Goal: Transaction & Acquisition: Purchase product/service

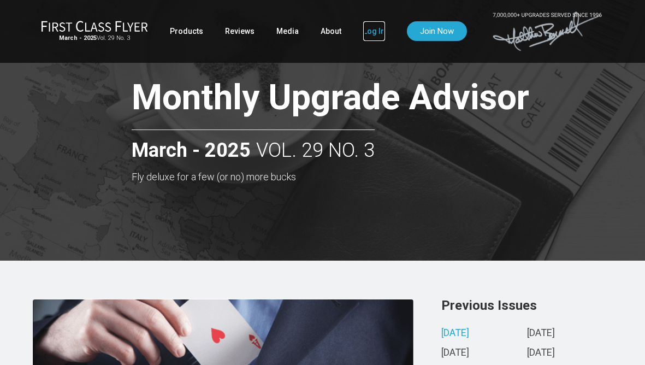
click at [371, 32] on link "Log In" at bounding box center [374, 31] width 22 height 20
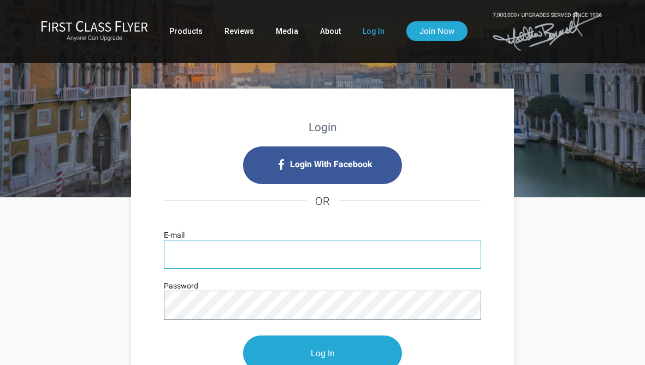
click at [310, 256] on input "E-mail" at bounding box center [322, 254] width 317 height 29
type input "[EMAIL_ADDRESS][DOMAIN_NAME]"
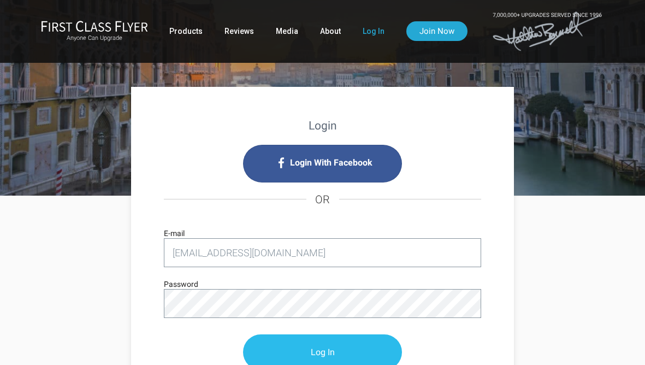
click at [318, 340] on input "Log In" at bounding box center [322, 351] width 159 height 35
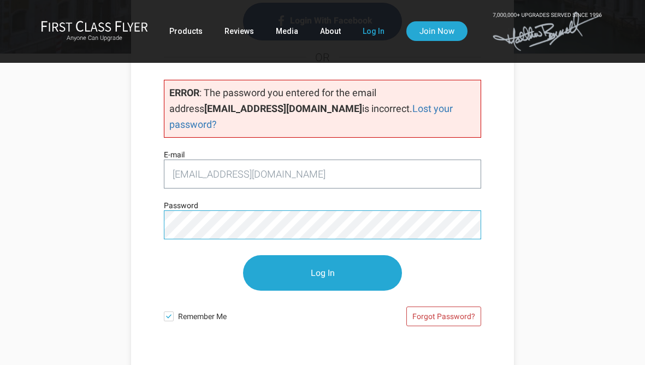
scroll to position [146, 0]
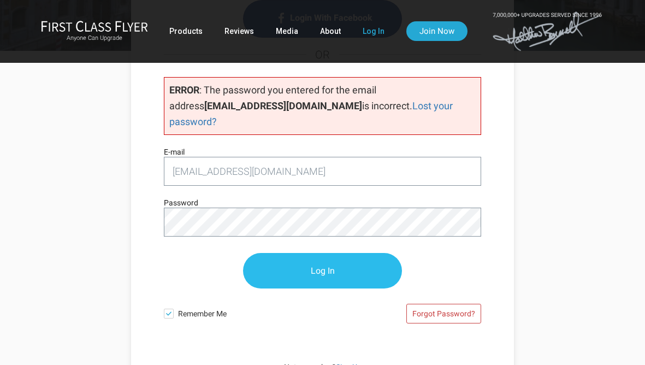
click at [338, 259] on input "Log In" at bounding box center [322, 270] width 159 height 35
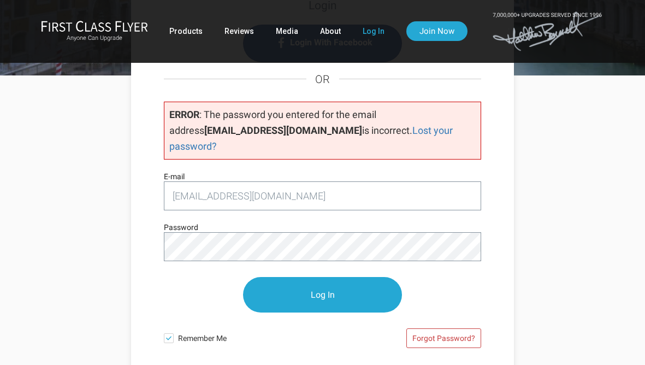
scroll to position [140, 0]
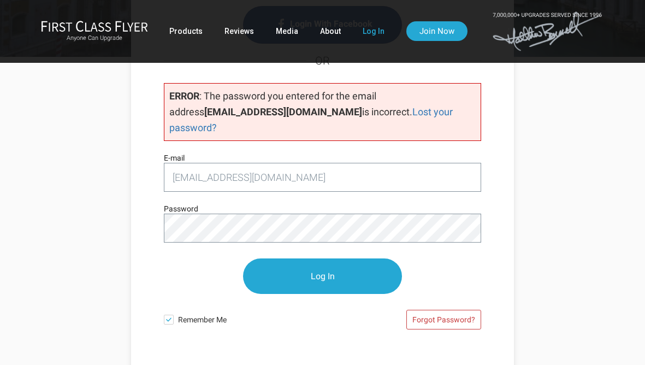
click at [243, 258] on input "Log In" at bounding box center [322, 275] width 159 height 35
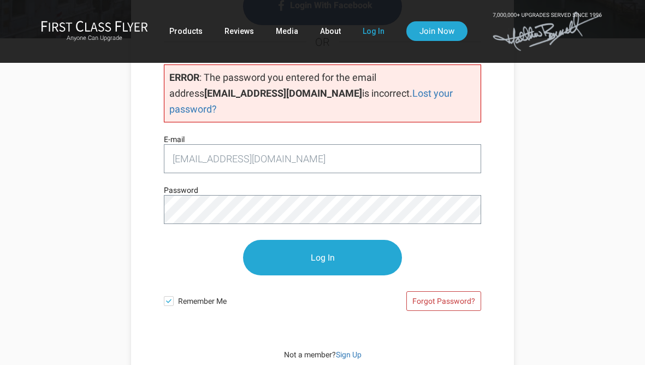
scroll to position [182, 0]
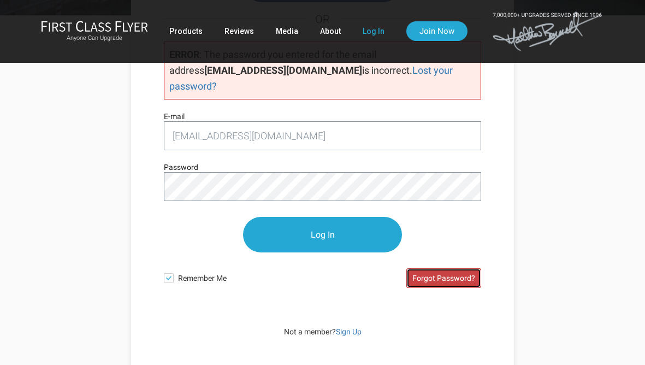
click at [441, 268] on link "Forgot Password?" at bounding box center [443, 278] width 75 height 20
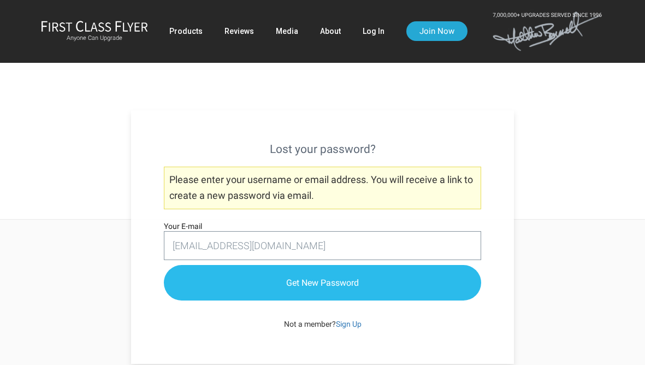
type input "[EMAIL_ADDRESS][DOMAIN_NAME]"
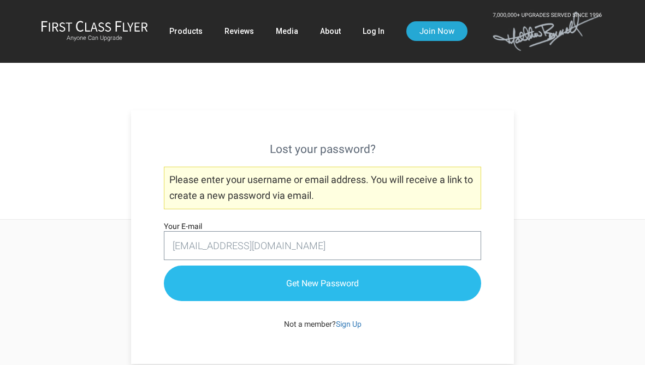
click at [371, 286] on input "Get New Password" at bounding box center [322, 282] width 317 height 35
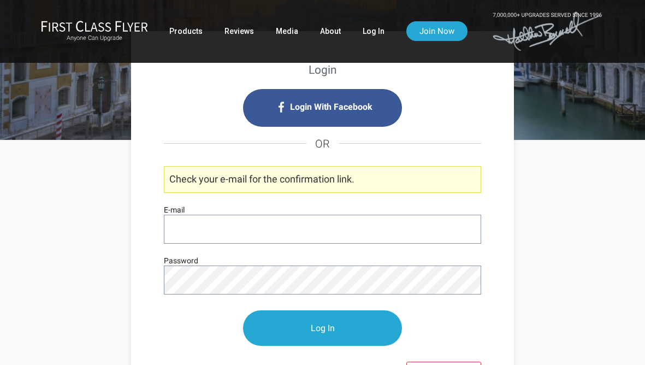
scroll to position [58, 0]
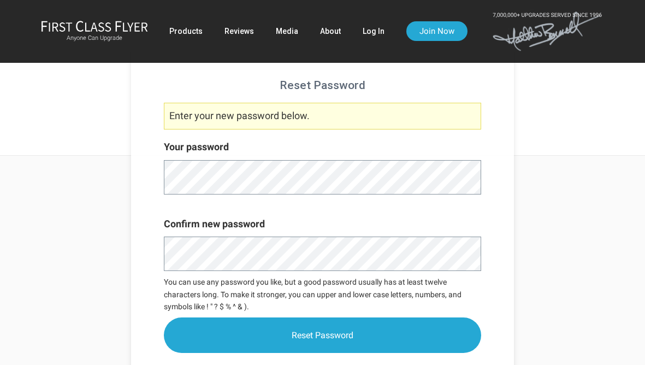
scroll to position [68, 0]
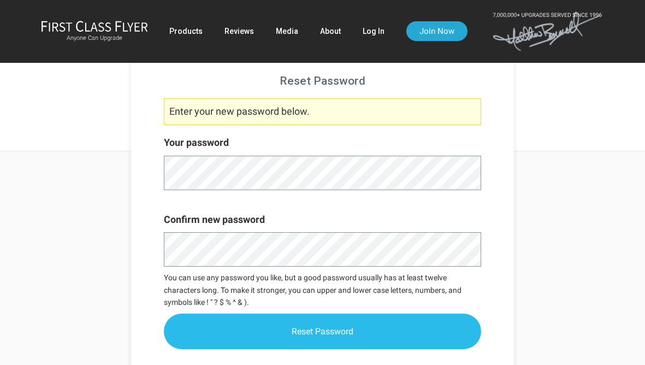
click at [313, 330] on input "Reset Password" at bounding box center [322, 330] width 317 height 35
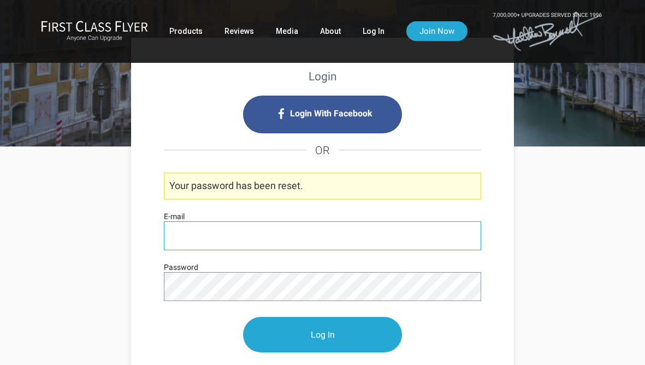
scroll to position [59, 0]
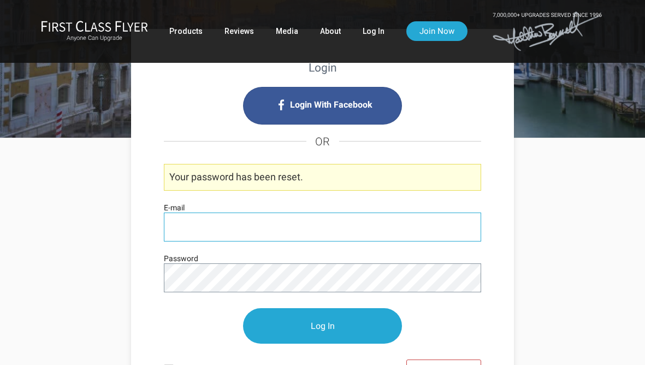
type input "[EMAIL_ADDRESS][DOMAIN_NAME]"
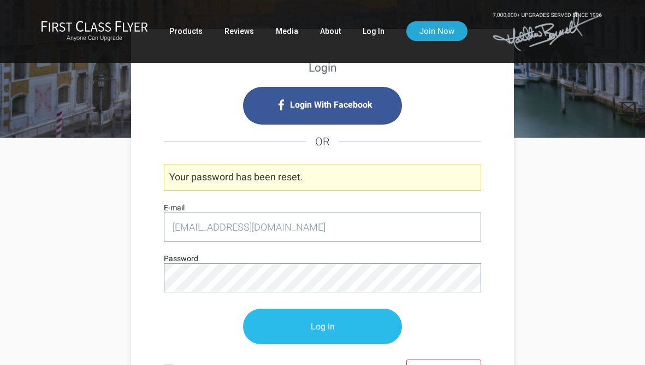
click at [311, 326] on input "Log In" at bounding box center [322, 325] width 159 height 35
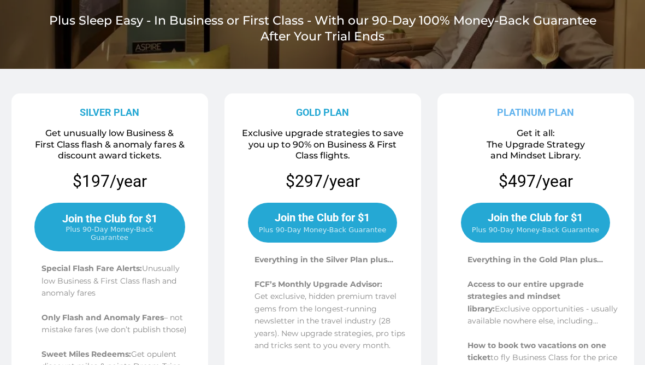
scroll to position [125, 0]
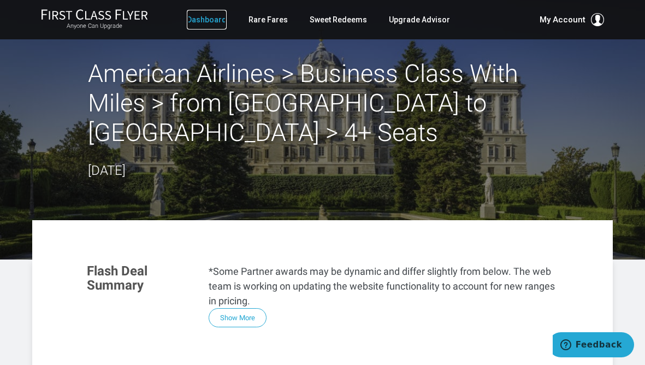
click at [210, 25] on link "Dashboard" at bounding box center [207, 20] width 40 height 20
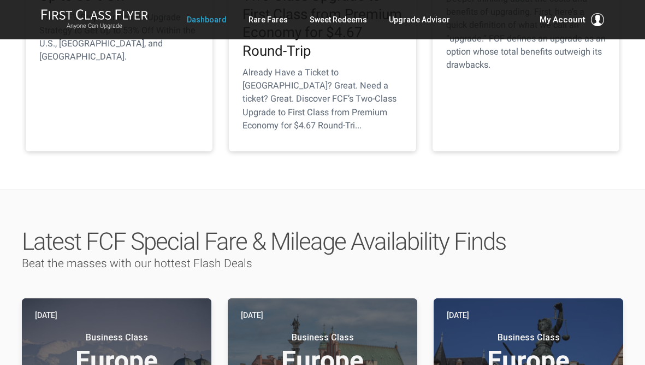
scroll to position [299, 0]
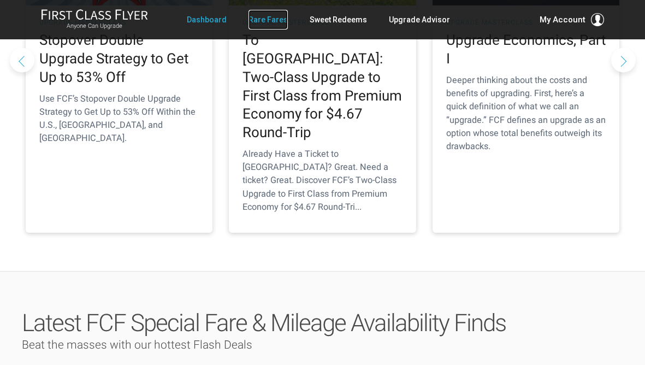
click at [287, 21] on link "Rare Fares" at bounding box center [267, 20] width 39 height 20
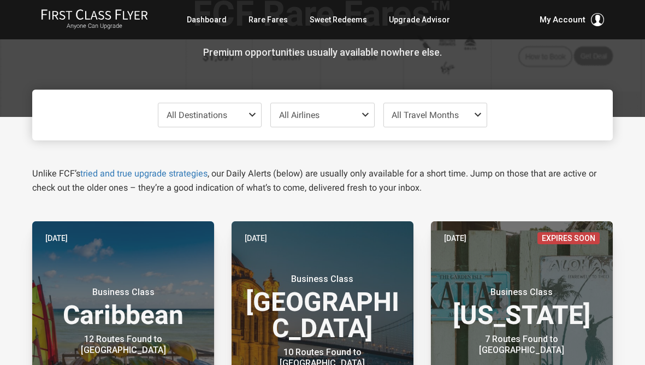
scroll to position [70, 0]
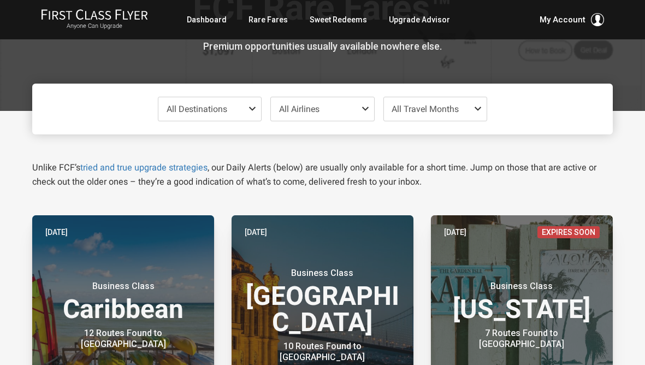
click at [254, 110] on span at bounding box center [254, 108] width 13 height 9
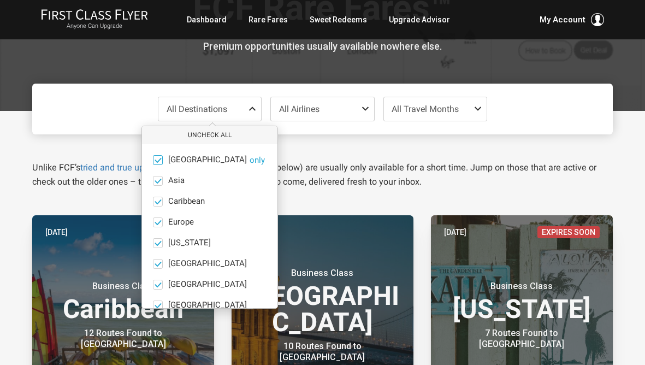
click at [160, 160] on span at bounding box center [158, 160] width 8 height 8
click at [0, 0] on input "[GEOGRAPHIC_DATA] only" at bounding box center [0, 0] width 0 height 0
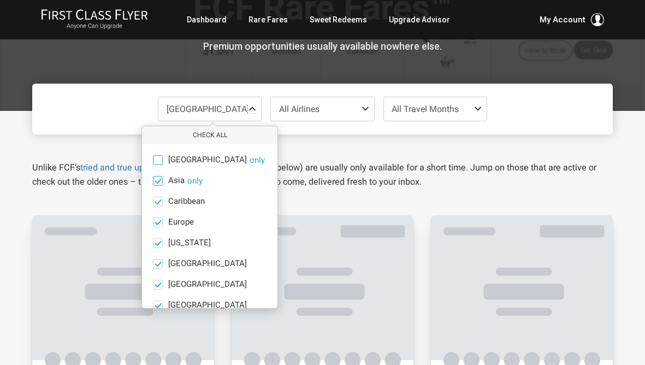
click at [159, 180] on span at bounding box center [158, 180] width 8 height 8
click at [0, 0] on input "Asia only" at bounding box center [0, 0] width 0 height 0
click at [155, 207] on ul "[GEOGRAPHIC_DATA] only [GEOGRAPHIC_DATA] only [GEOGRAPHIC_DATA] only [GEOGRAPHI…" at bounding box center [209, 263] width 135 height 239
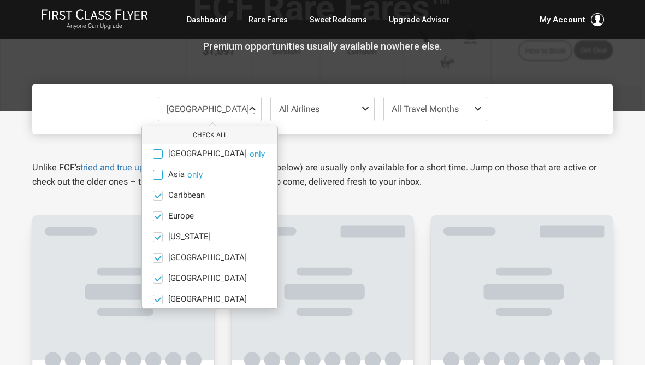
scroll to position [7, 0]
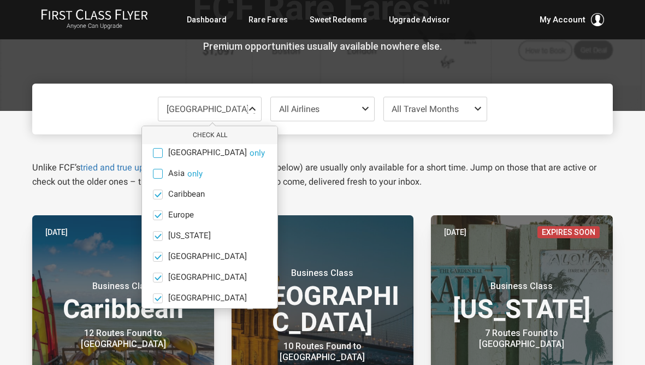
click at [158, 242] on ul "[GEOGRAPHIC_DATA] only [GEOGRAPHIC_DATA] only [GEOGRAPHIC_DATA] only [GEOGRAPHI…" at bounding box center [209, 256] width 135 height 239
click at [157, 257] on span at bounding box center [158, 256] width 8 height 8
click at [0, 0] on input "[GEOGRAPHIC_DATA] only" at bounding box center [0, 0] width 0 height 0
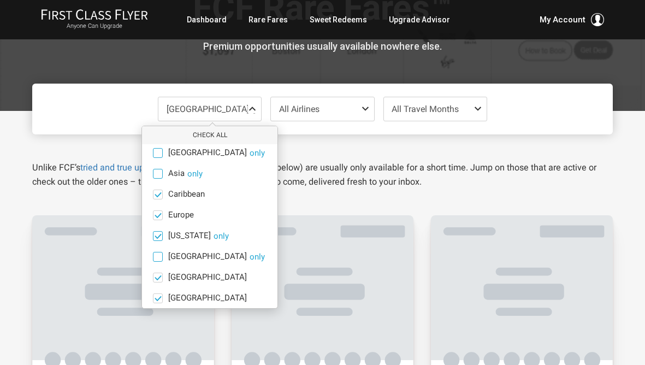
click at [157, 238] on span at bounding box center [158, 235] width 8 height 8
click at [0, 0] on input "[US_STATE] only" at bounding box center [0, 0] width 0 height 0
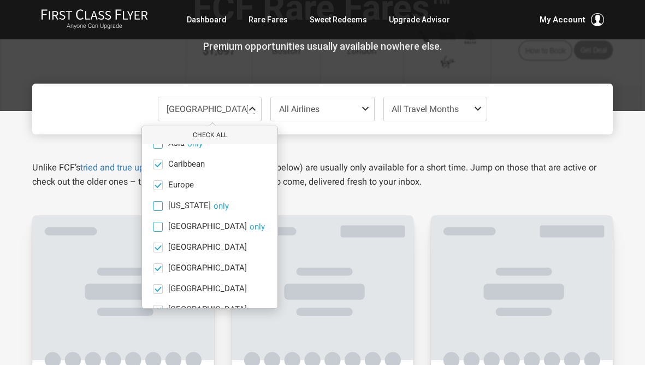
scroll to position [59, 0]
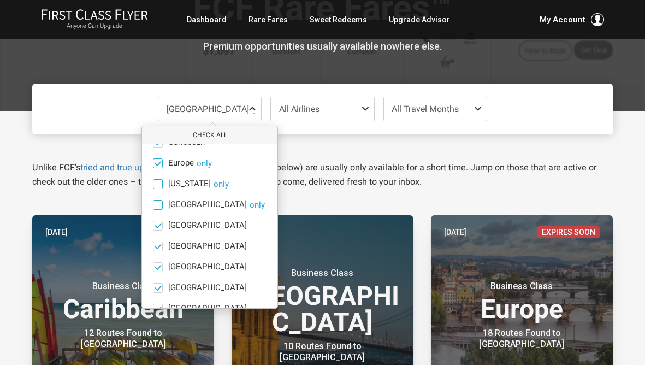
click at [161, 160] on span at bounding box center [158, 163] width 8 height 8
click at [0, 0] on input "Europe only" at bounding box center [0, 0] width 0 height 0
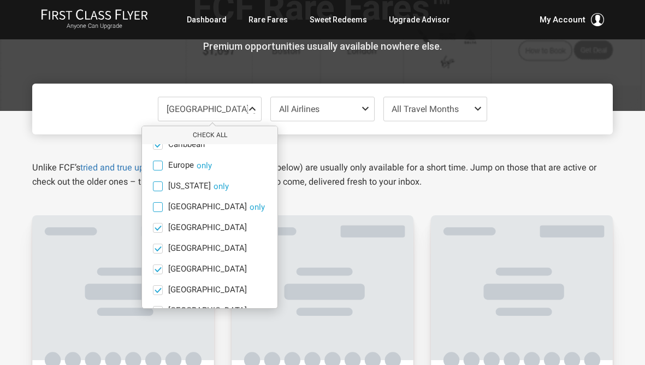
click at [160, 169] on span at bounding box center [158, 165] width 10 height 10
click at [0, 0] on input "Europe only" at bounding box center [0, 0] width 0 height 0
click at [158, 164] on span at bounding box center [158, 165] width 8 height 8
click at [0, 0] on input "Caribbean only" at bounding box center [0, 0] width 0 height 0
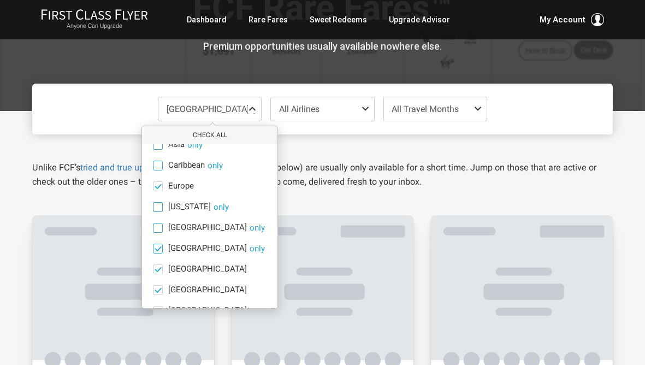
click at [162, 252] on span at bounding box center [158, 248] width 10 height 10
click at [0, 0] on input "Mexico only" at bounding box center [0, 0] width 0 height 0
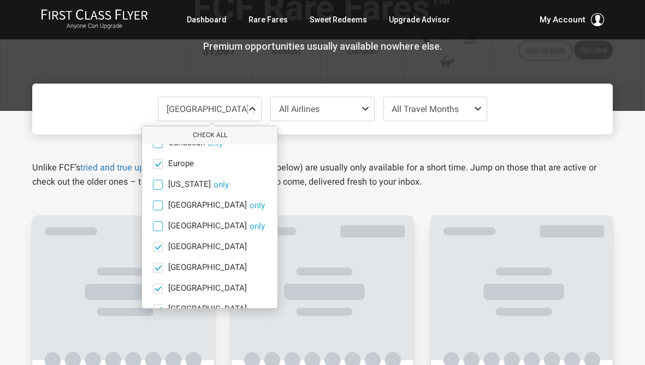
scroll to position [63, 0]
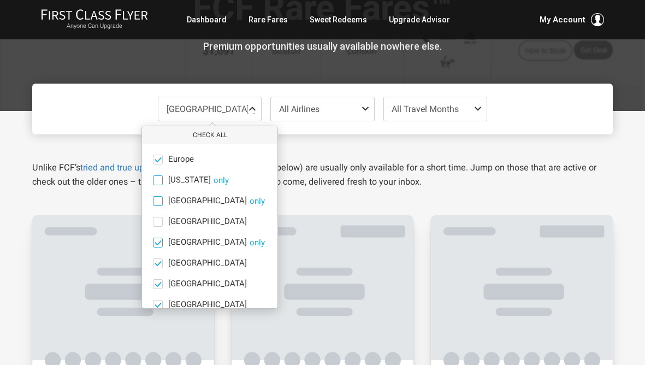
click at [160, 247] on span at bounding box center [158, 242] width 10 height 10
click at [0, 0] on input "Middle East only" at bounding box center [0, 0] width 0 height 0
click at [160, 264] on span at bounding box center [158, 263] width 8 height 8
click at [0, 0] on input "North America only" at bounding box center [0, 0] width 0 height 0
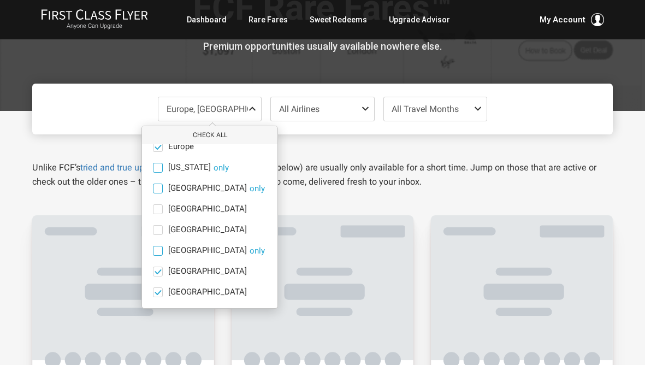
click at [160, 264] on ul "Africa only Asia only Caribbean only Europe only Hawaii only India only Mexico …" at bounding box center [209, 188] width 135 height 239
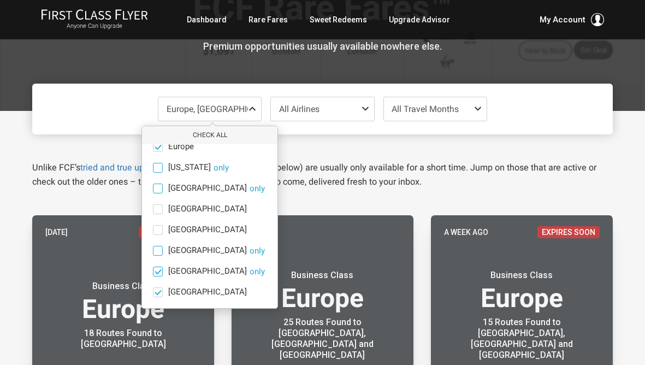
click at [159, 275] on span at bounding box center [158, 271] width 8 height 8
click at [0, 0] on input "South America only" at bounding box center [0, 0] width 0 height 0
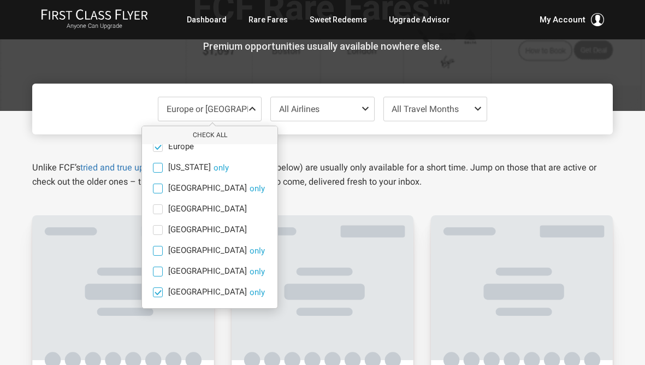
click at [159, 289] on span at bounding box center [158, 292] width 8 height 8
click at [0, 0] on input "South Pacific only" at bounding box center [0, 0] width 0 height 0
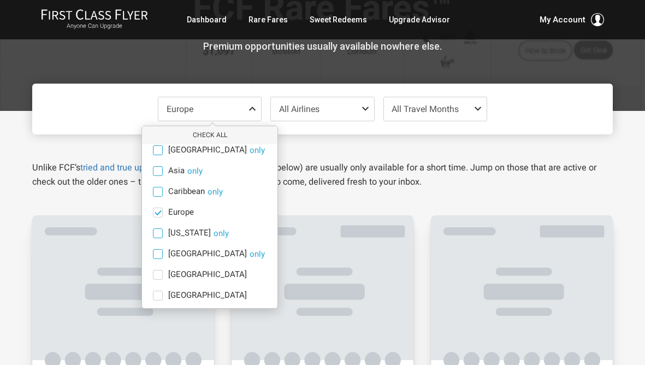
scroll to position [0, 0]
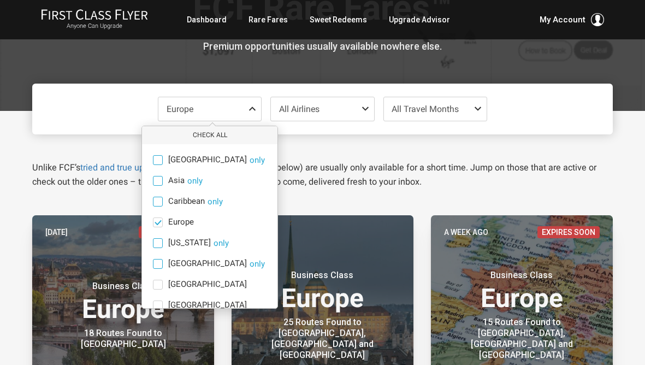
click at [476, 108] on span at bounding box center [479, 108] width 13 height 9
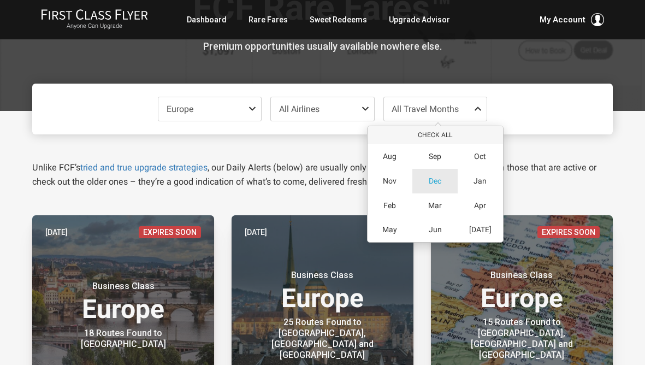
click at [431, 184] on span "Dec" at bounding box center [434, 180] width 13 height 9
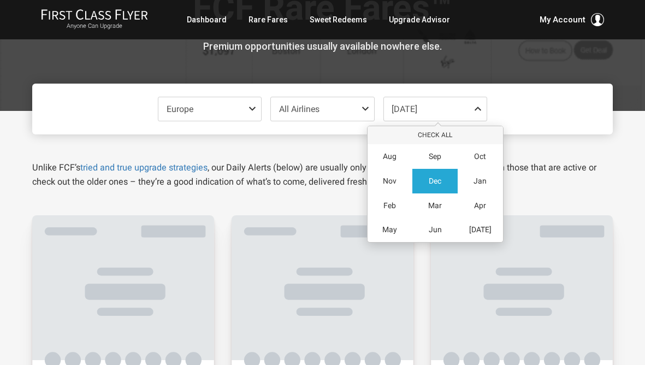
click at [431, 182] on span "Dec" at bounding box center [434, 180] width 13 height 9
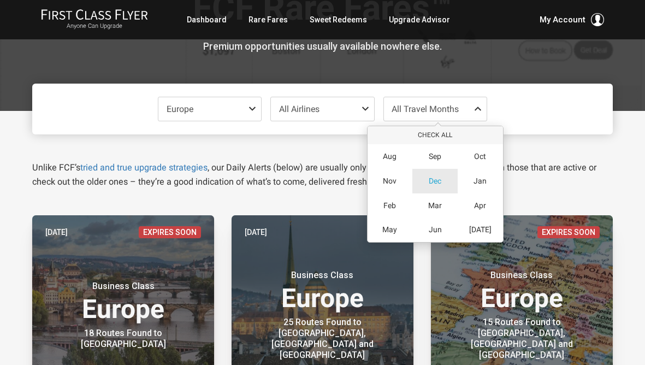
click at [428, 184] on span "Dec" at bounding box center [434, 180] width 13 height 9
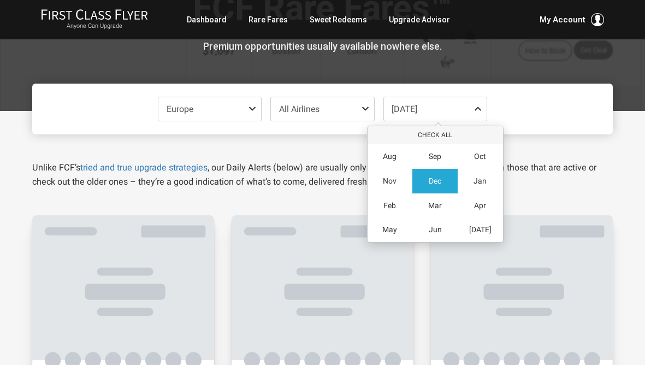
click at [539, 113] on div "Europe Check All Africa only Asia only Caribbean only Europe only Hawaii only I…" at bounding box center [322, 108] width 580 height 51
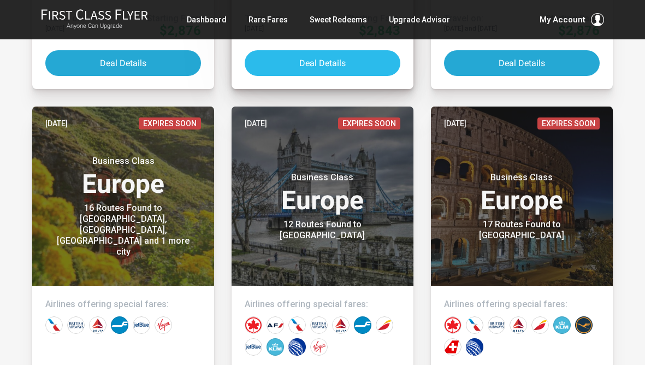
scroll to position [549, 0]
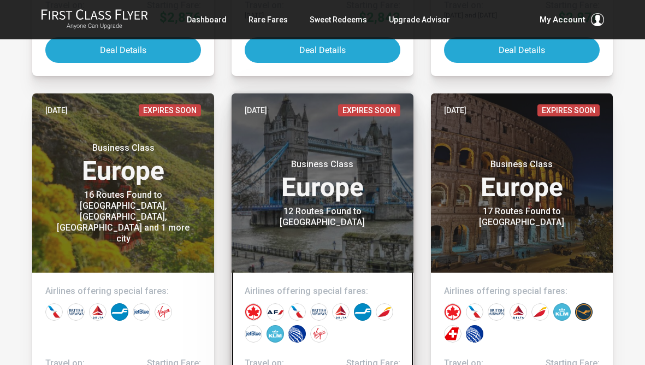
click at [353, 198] on h3 "Business Class Europe" at bounding box center [322, 179] width 156 height 41
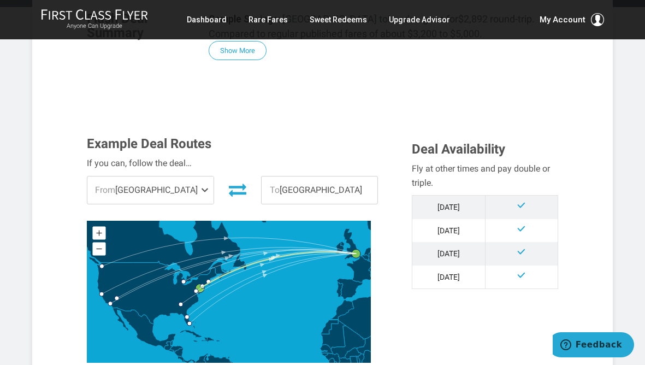
scroll to position [225, 0]
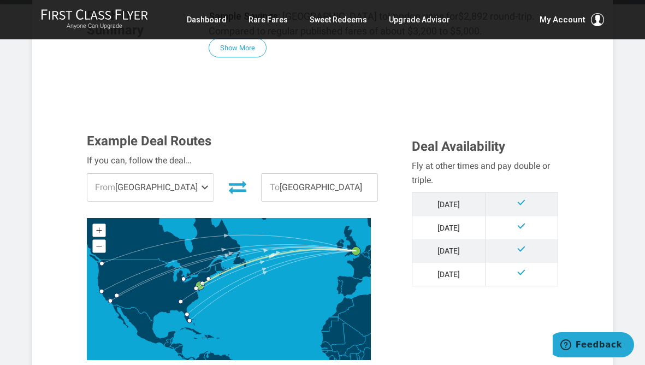
click at [200, 186] on span at bounding box center [206, 187] width 13 height 27
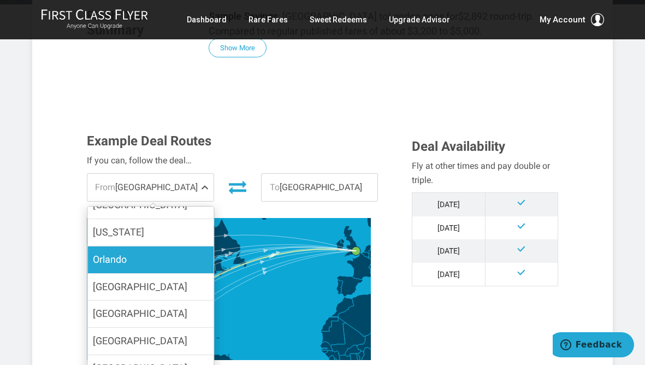
scroll to position [88, 0]
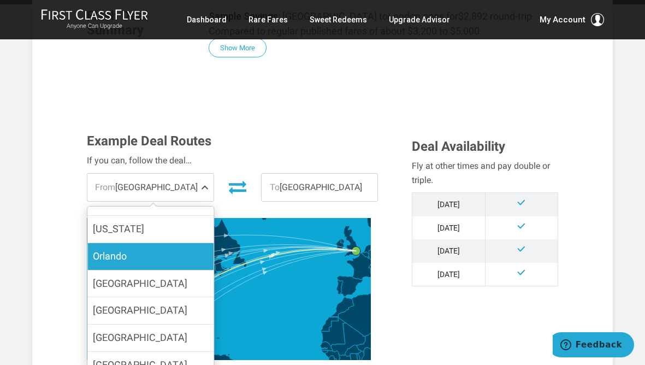
click at [170, 327] on label "Los Angeles" at bounding box center [150, 337] width 126 height 27
click at [0, 0] on input "Los Angeles" at bounding box center [0, 0] width 0 height 0
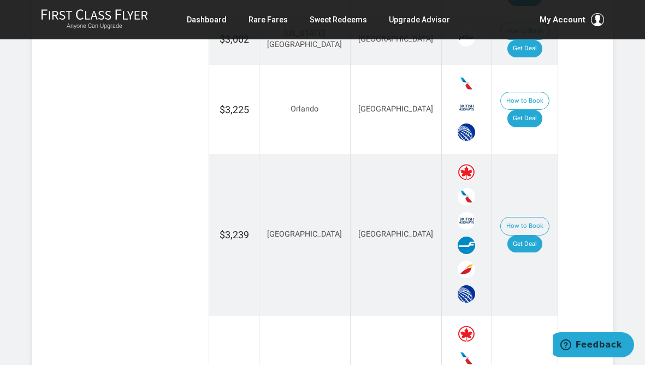
scroll to position [1036, 0]
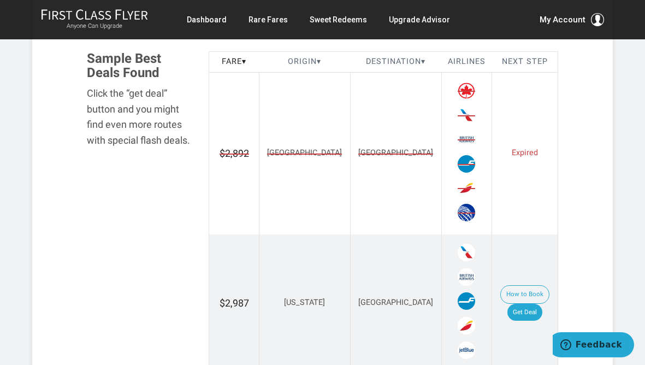
scroll to position [591, 0]
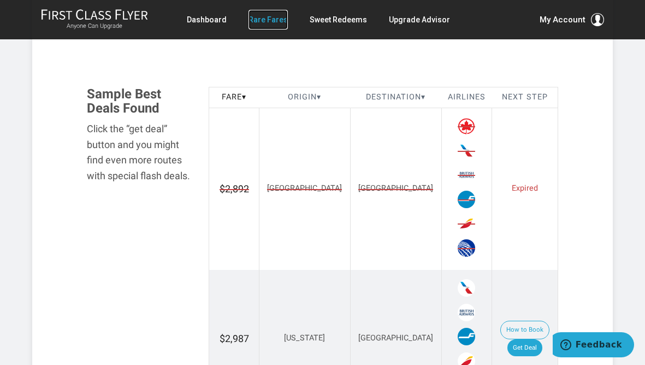
click at [259, 22] on link "Rare Fares" at bounding box center [267, 20] width 39 height 20
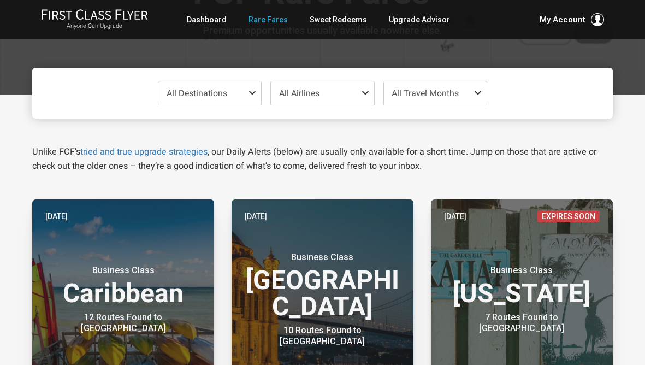
scroll to position [88, 0]
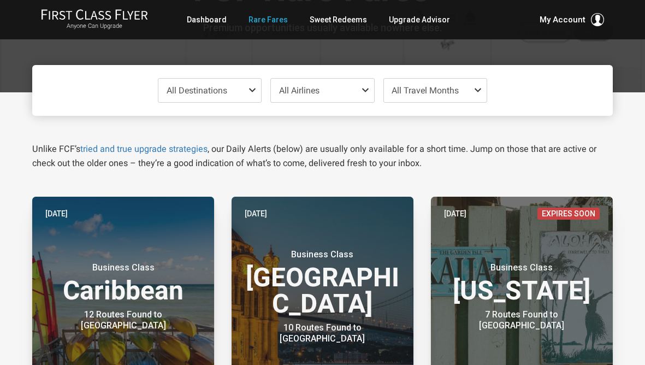
click at [250, 91] on span at bounding box center [254, 90] width 13 height 9
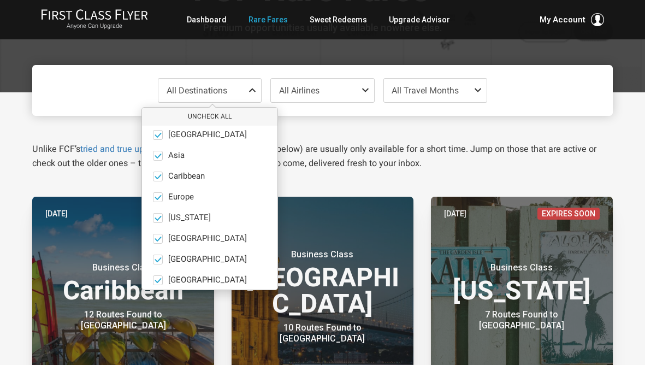
scroll to position [2, 0]
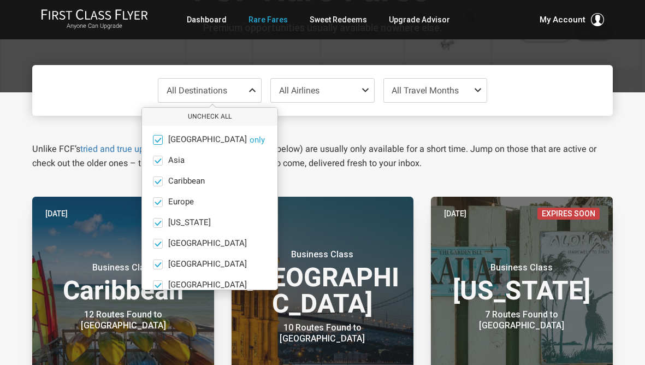
click at [157, 142] on span at bounding box center [158, 139] width 8 height 8
click at [0, 0] on input "[GEOGRAPHIC_DATA] only" at bounding box center [0, 0] width 0 height 0
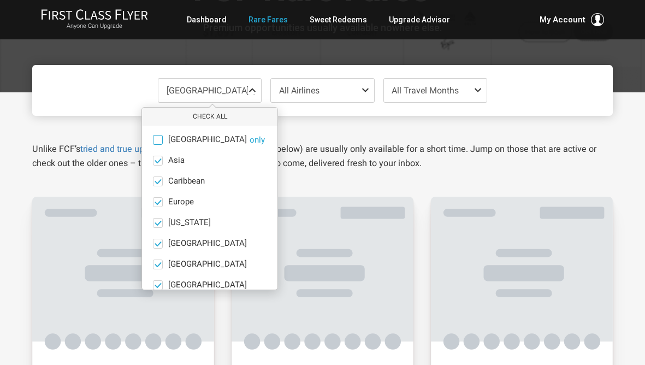
click at [158, 153] on ul "Africa only Asia only Caribbean only Europe only Hawaii only India only Mexico …" at bounding box center [209, 243] width 135 height 239
click at [157, 166] on ul "Africa only Asia only Caribbean only Europe only Hawaii only India only Mexico …" at bounding box center [209, 243] width 135 height 239
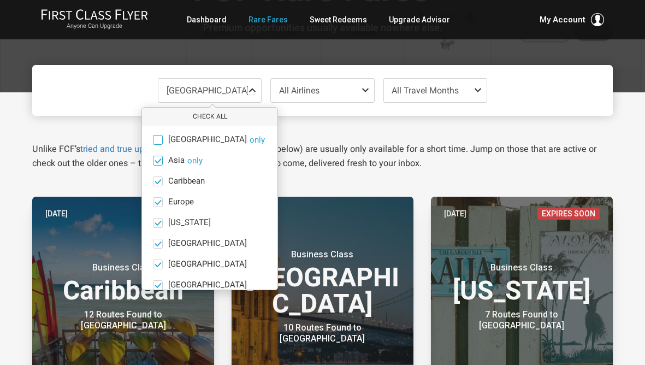
click at [158, 160] on span at bounding box center [158, 160] width 8 height 8
click at [0, 0] on input "Asia only" at bounding box center [0, 0] width 0 height 0
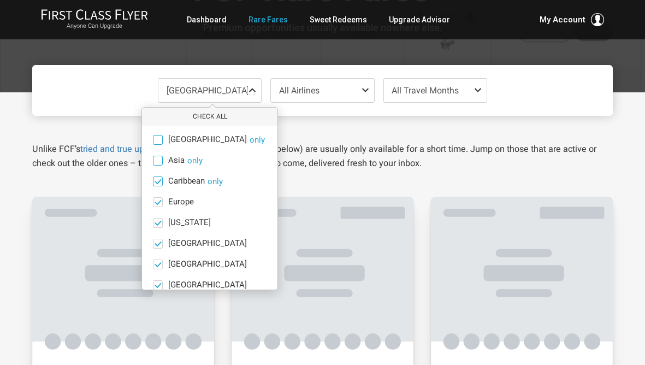
click at [158, 176] on span at bounding box center [158, 181] width 10 height 10
click at [0, 0] on input "Caribbean only" at bounding box center [0, 0] width 0 height 0
click at [159, 226] on span at bounding box center [158, 222] width 8 height 8
click at [0, 0] on input "Hawaii only" at bounding box center [0, 0] width 0 height 0
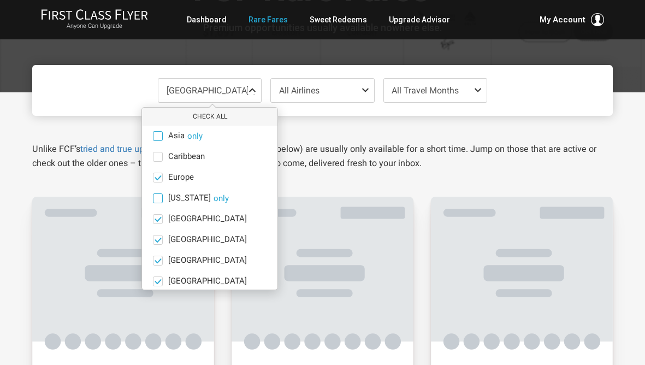
scroll to position [40, 0]
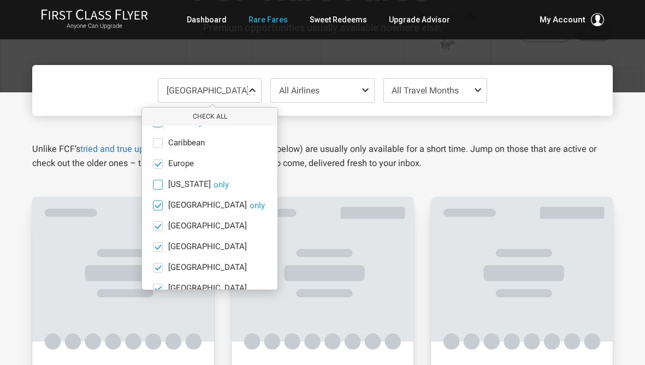
click at [155, 209] on span at bounding box center [158, 205] width 8 height 8
click at [0, 0] on input "India only" at bounding box center [0, 0] width 0 height 0
click at [155, 223] on span at bounding box center [158, 226] width 8 height 8
click at [0, 0] on input "Mexico only" at bounding box center [0, 0] width 0 height 0
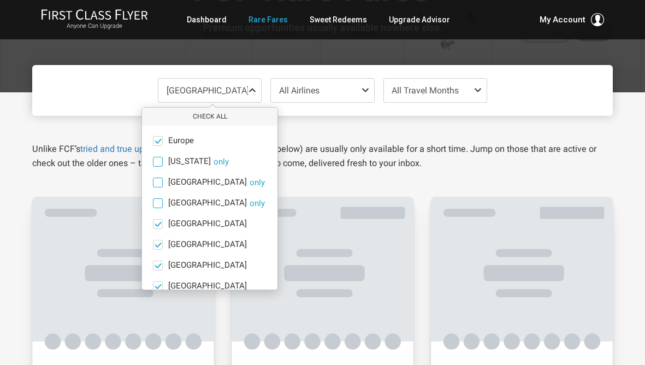
scroll to position [68, 0]
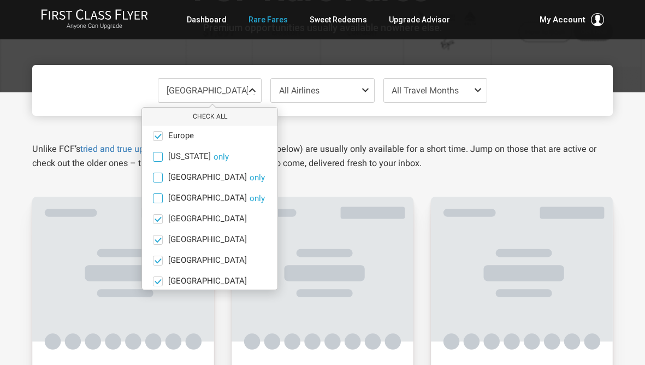
click at [155, 223] on span at bounding box center [158, 218] width 8 height 8
click at [0, 0] on input "Middle East only" at bounding box center [0, 0] width 0 height 0
click at [155, 234] on ul "Africa only Asia only Caribbean only Europe only Hawaii only India only Mexico …" at bounding box center [209, 177] width 135 height 239
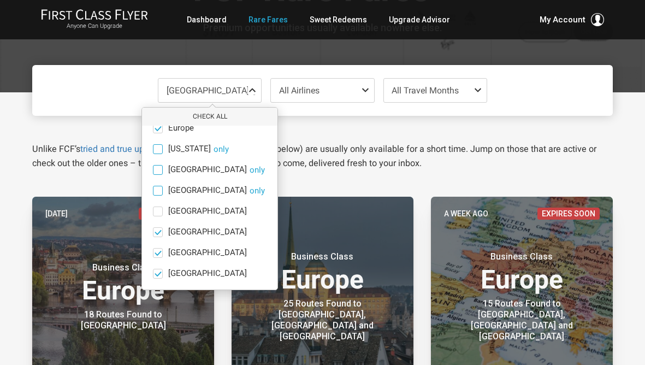
click at [155, 234] on span at bounding box center [158, 232] width 8 height 8
click at [0, 0] on input "North America only" at bounding box center [0, 0] width 0 height 0
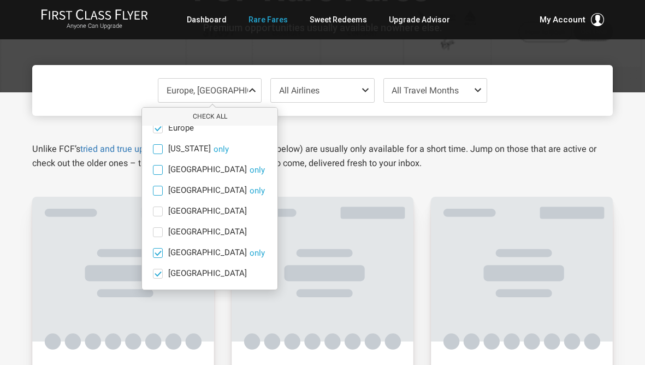
click at [156, 252] on span at bounding box center [158, 252] width 8 height 8
click at [0, 0] on input "South America only" at bounding box center [0, 0] width 0 height 0
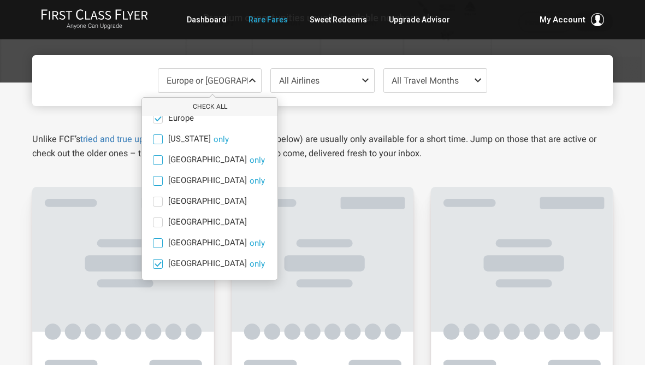
click at [158, 260] on span at bounding box center [158, 263] width 8 height 8
click at [0, 0] on input "South Pacific only" at bounding box center [0, 0] width 0 height 0
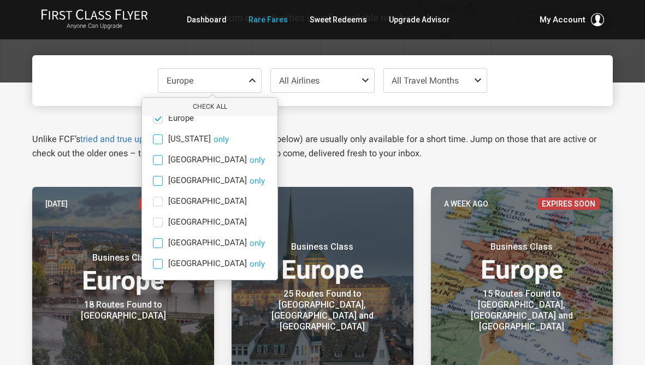
click at [475, 79] on span at bounding box center [479, 80] width 13 height 9
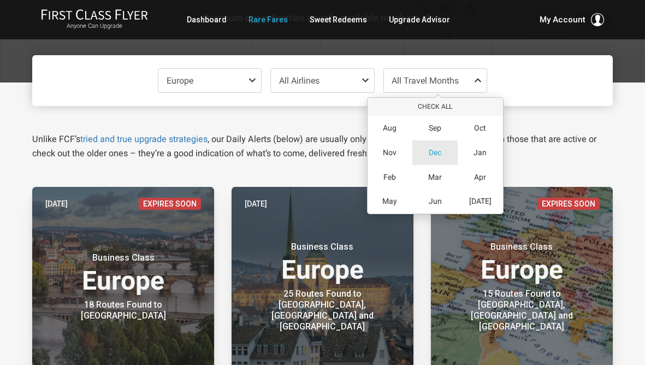
click at [437, 157] on span "Dec" at bounding box center [434, 152] width 13 height 9
click at [533, 68] on div "Europe Check All Africa only Asia only Caribbean only Europe only Hawaii only I…" at bounding box center [322, 80] width 580 height 51
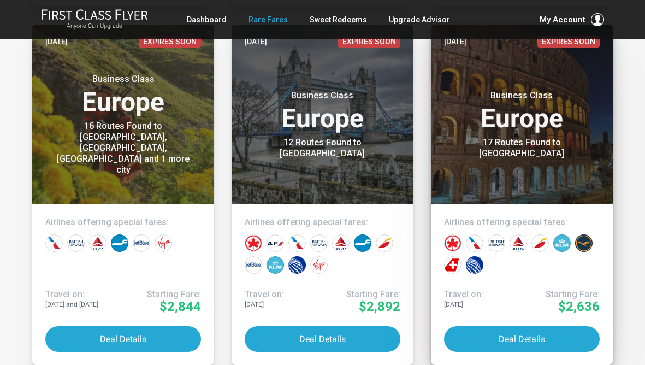
scroll to position [643, 0]
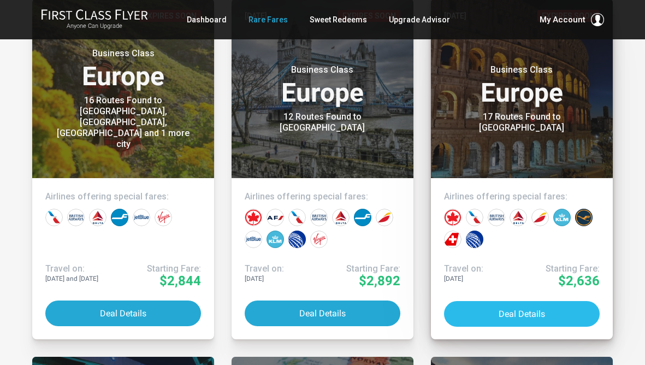
click at [519, 313] on button "Deal Details" at bounding box center [522, 314] width 156 height 26
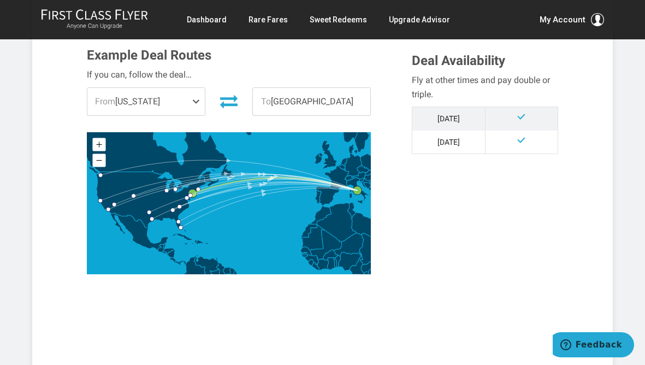
scroll to position [303, 0]
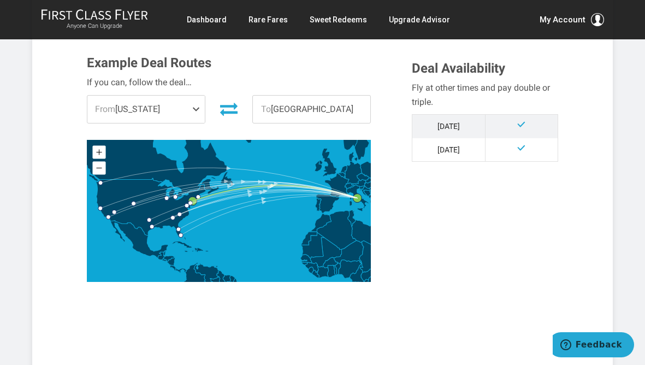
click at [197, 108] on span at bounding box center [198, 109] width 13 height 27
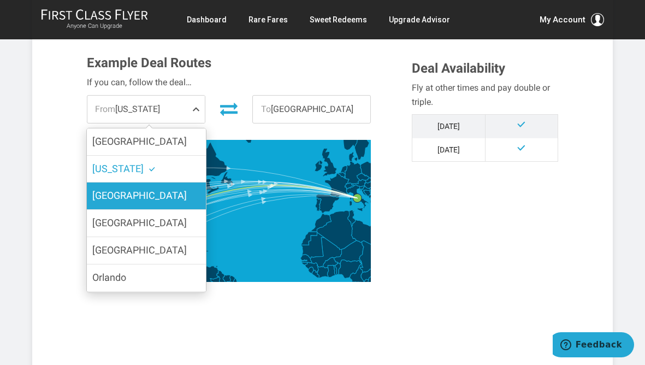
click at [174, 197] on label "[GEOGRAPHIC_DATA]" at bounding box center [146, 195] width 119 height 27
click at [0, 0] on input "[GEOGRAPHIC_DATA]" at bounding box center [0, 0] width 0 height 0
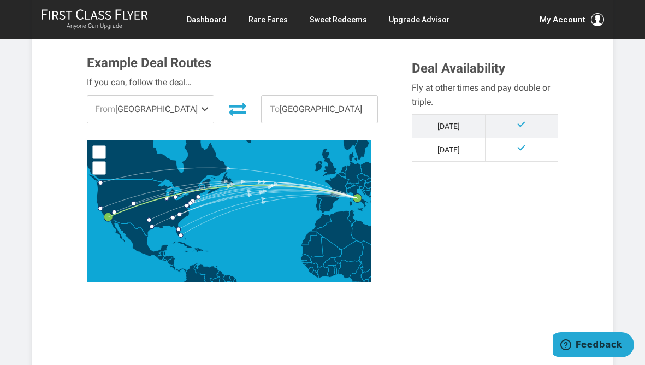
click at [458, 151] on td "[DATE]" at bounding box center [448, 149] width 73 height 23
click at [524, 152] on span at bounding box center [520, 147] width 9 height 9
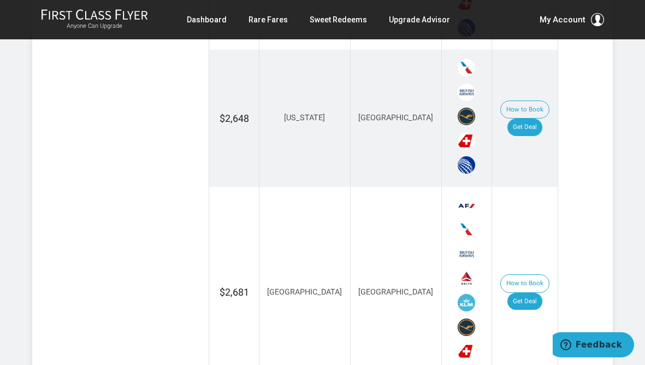
scroll to position [887, 0]
